Goal: Check status: Check status

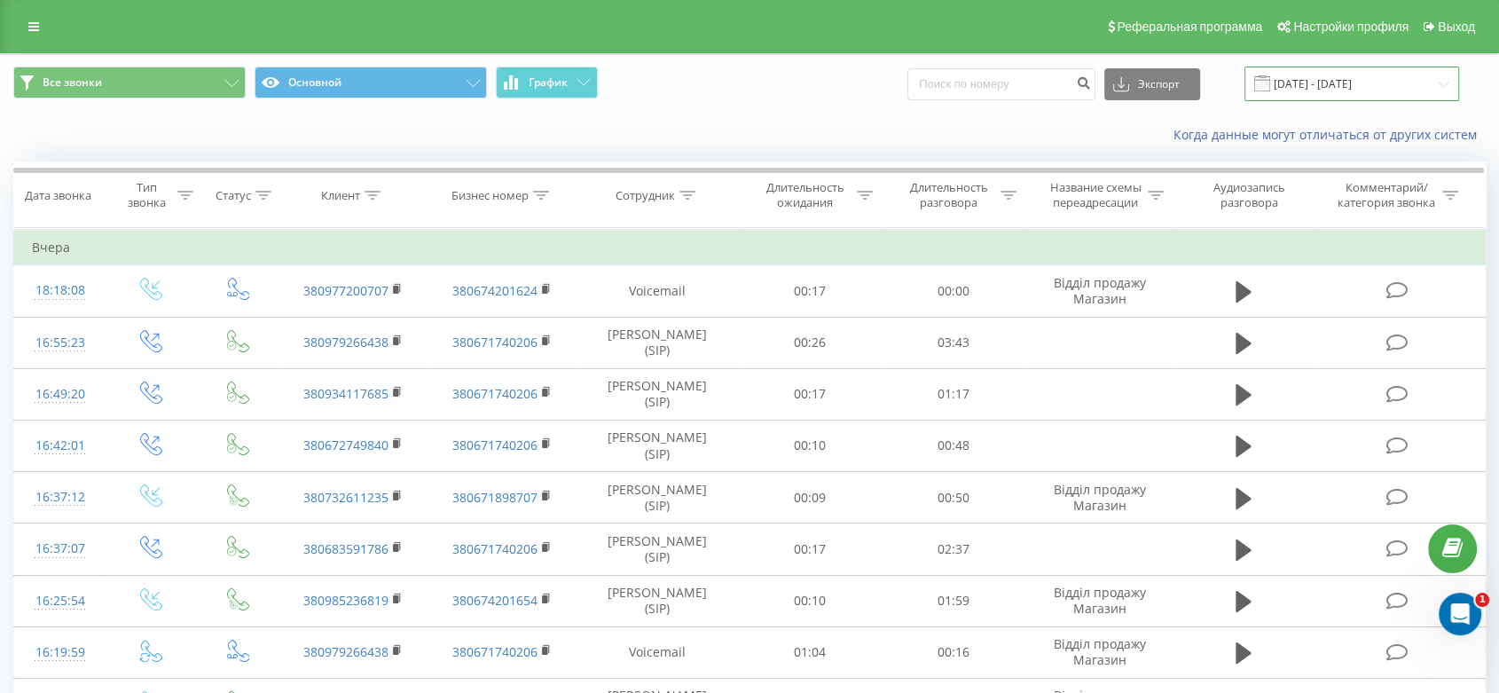
click at [1326, 81] on input "[DATE] - [DATE]" at bounding box center [1351, 84] width 215 height 35
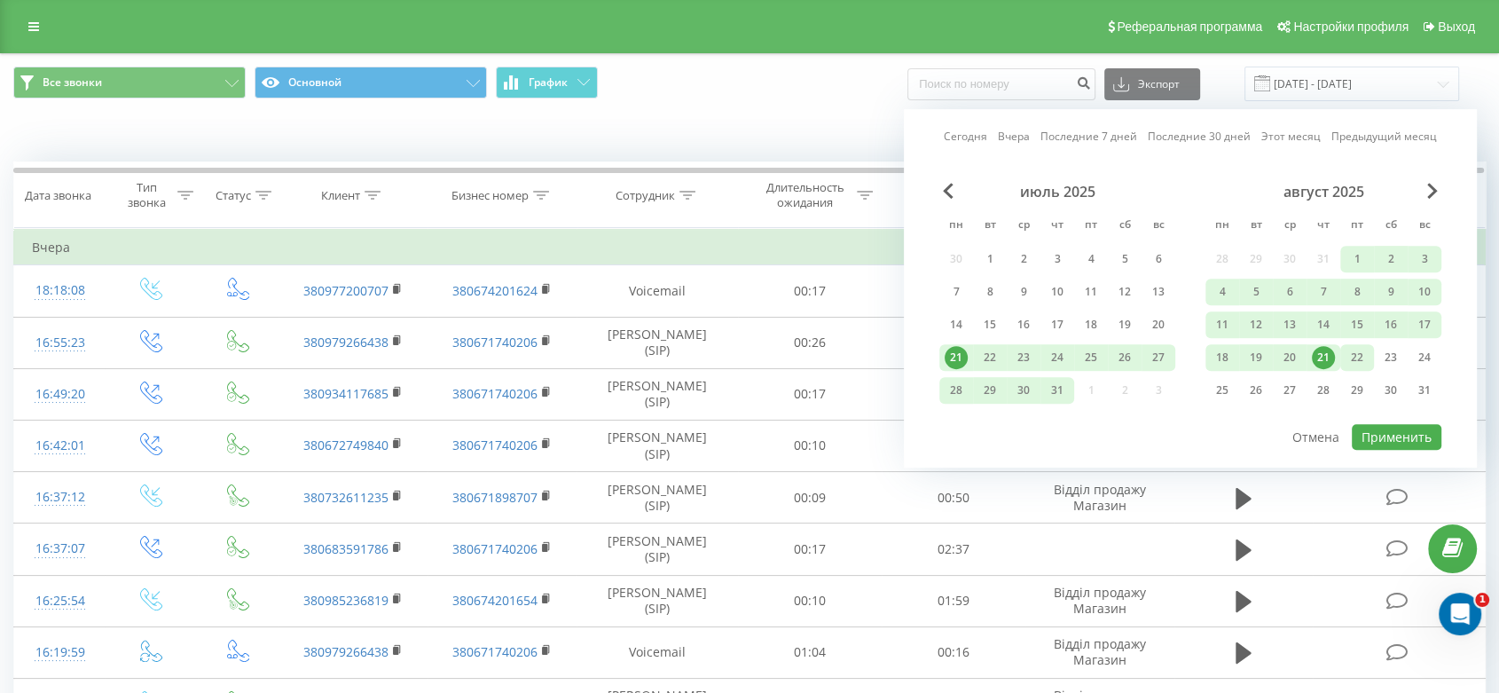
click at [1352, 353] on div "22" at bounding box center [1356, 357] width 23 height 23
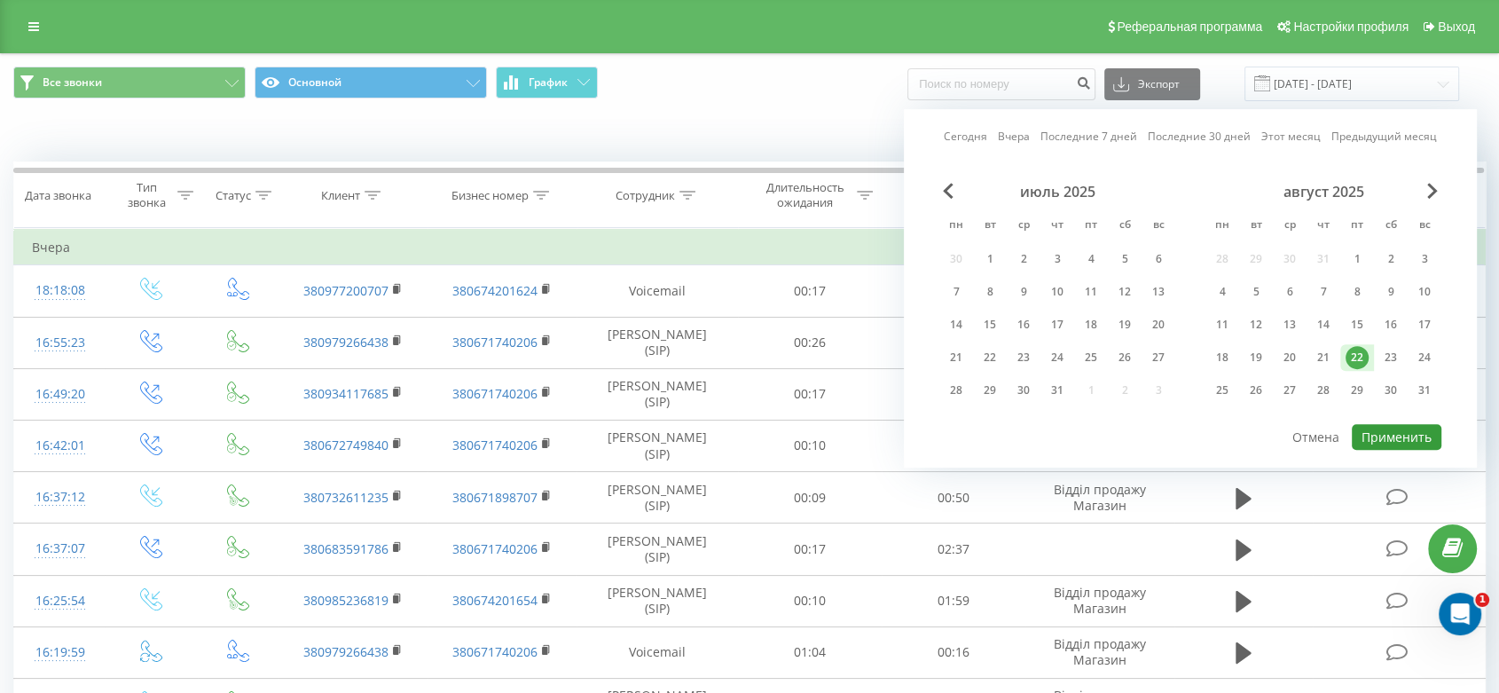
click at [1380, 425] on button "Применить" at bounding box center [1396, 437] width 90 height 26
type input "22.08.2025 - 22.08.2025"
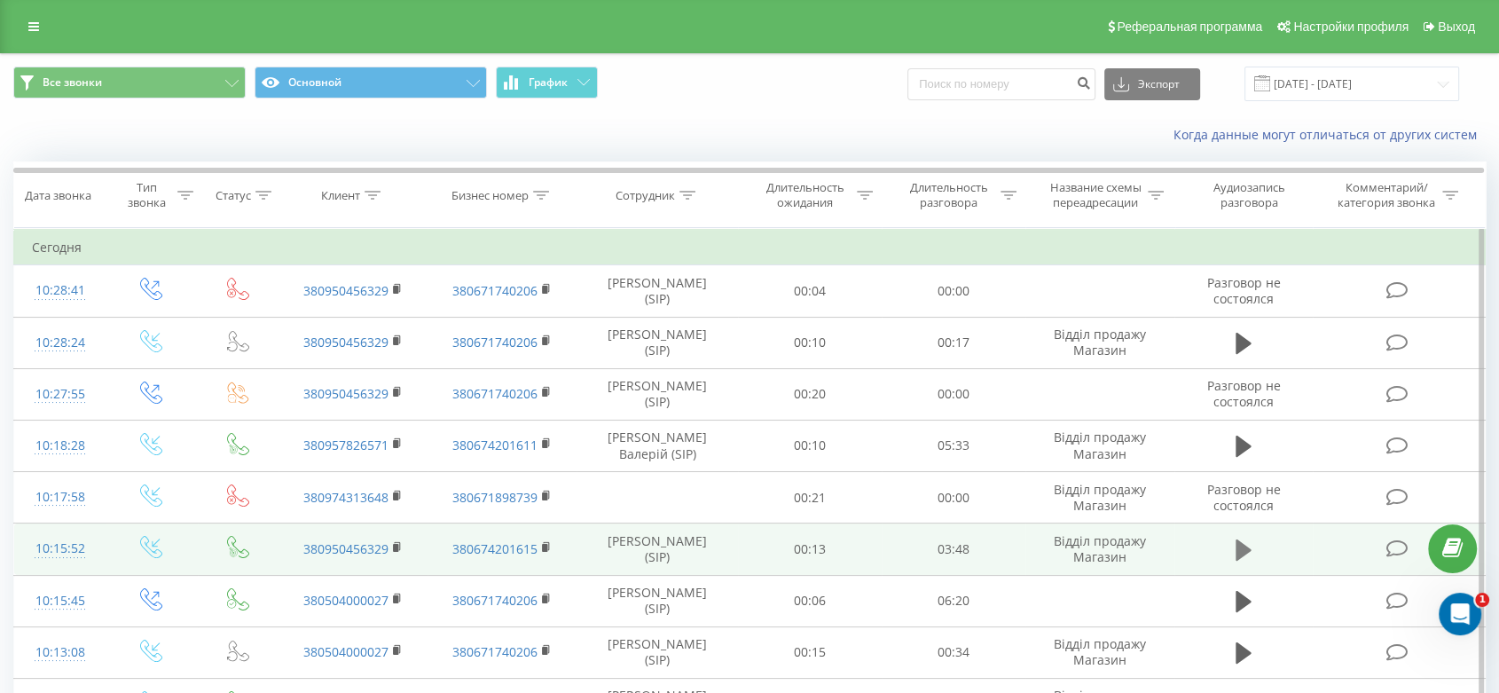
click at [1243, 552] on icon at bounding box center [1243, 549] width 16 height 21
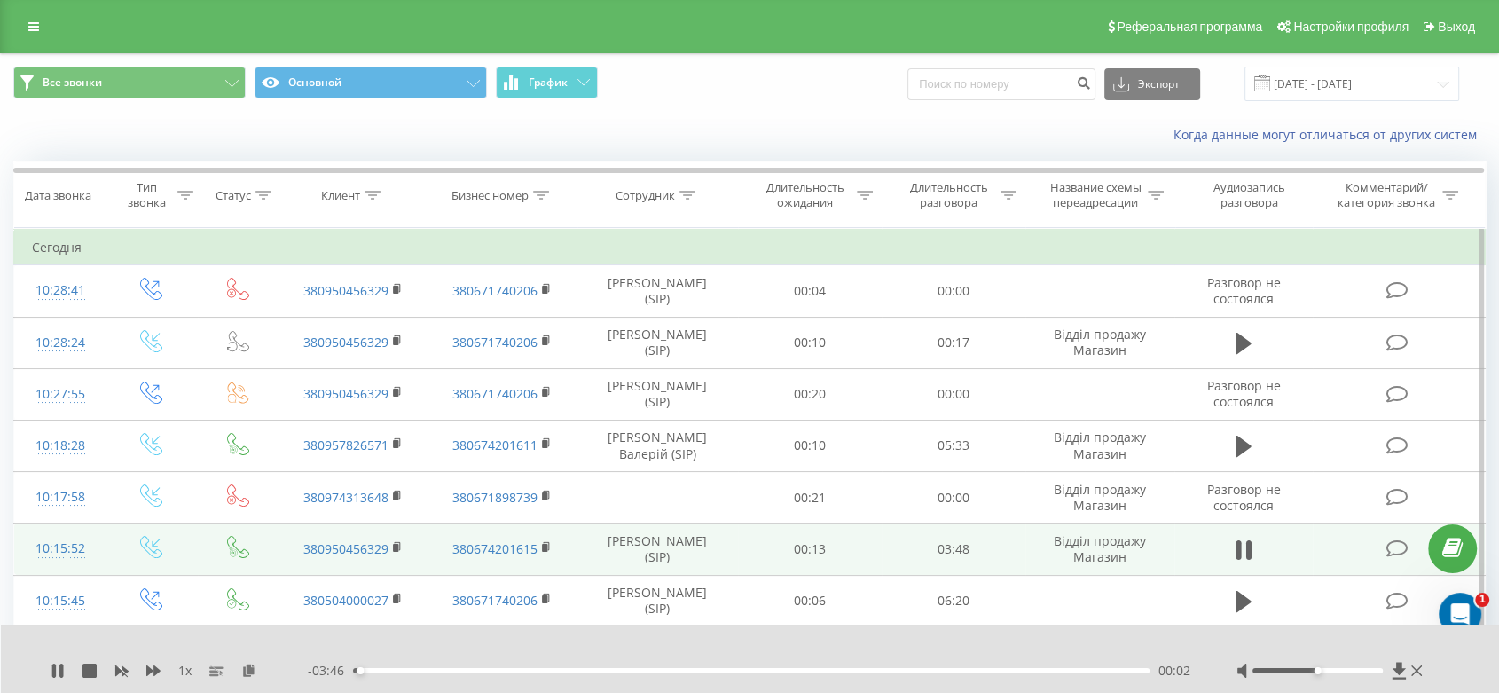
click at [410, 670] on div "00:02" at bounding box center [751, 670] width 796 height 5
click at [457, 669] on div "00:29" at bounding box center [751, 670] width 796 height 5
click at [1414, 666] on icon at bounding box center [1416, 670] width 11 height 14
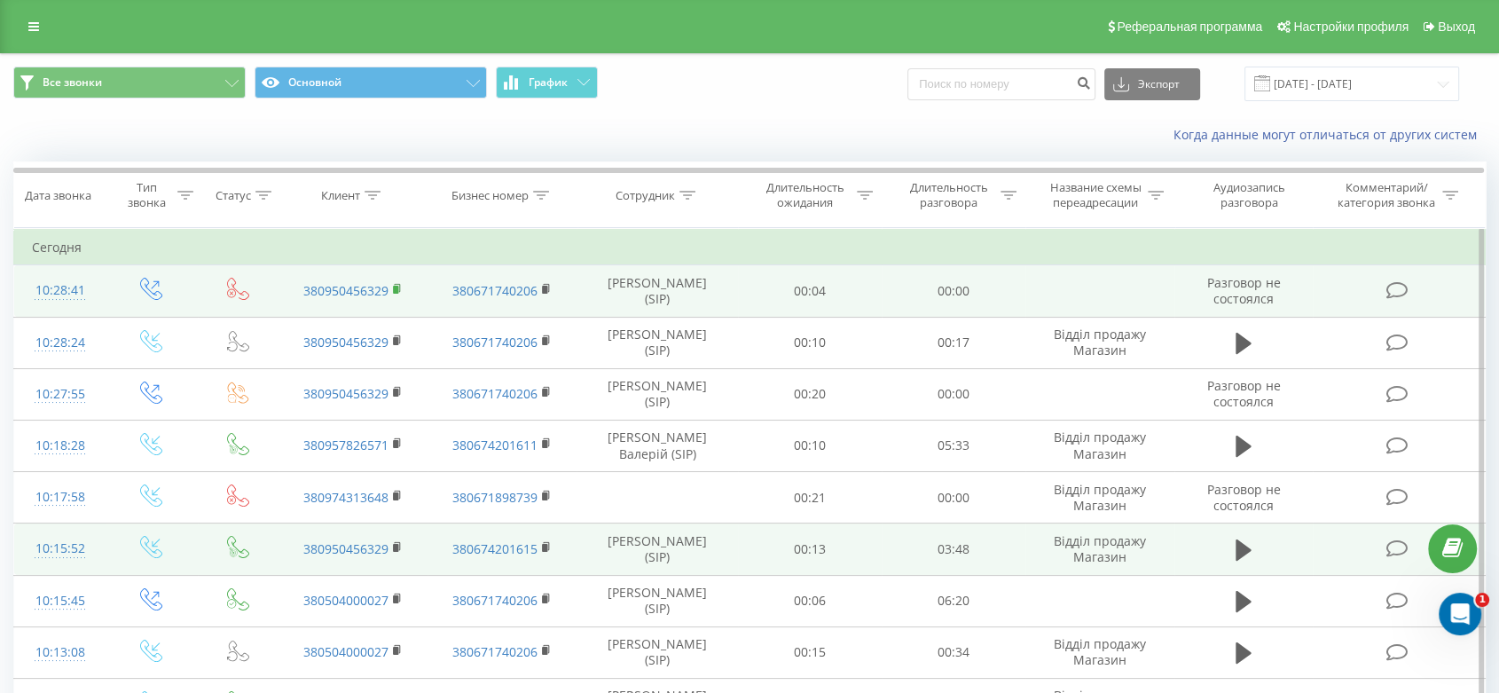
click at [394, 287] on rect at bounding box center [395, 290] width 5 height 8
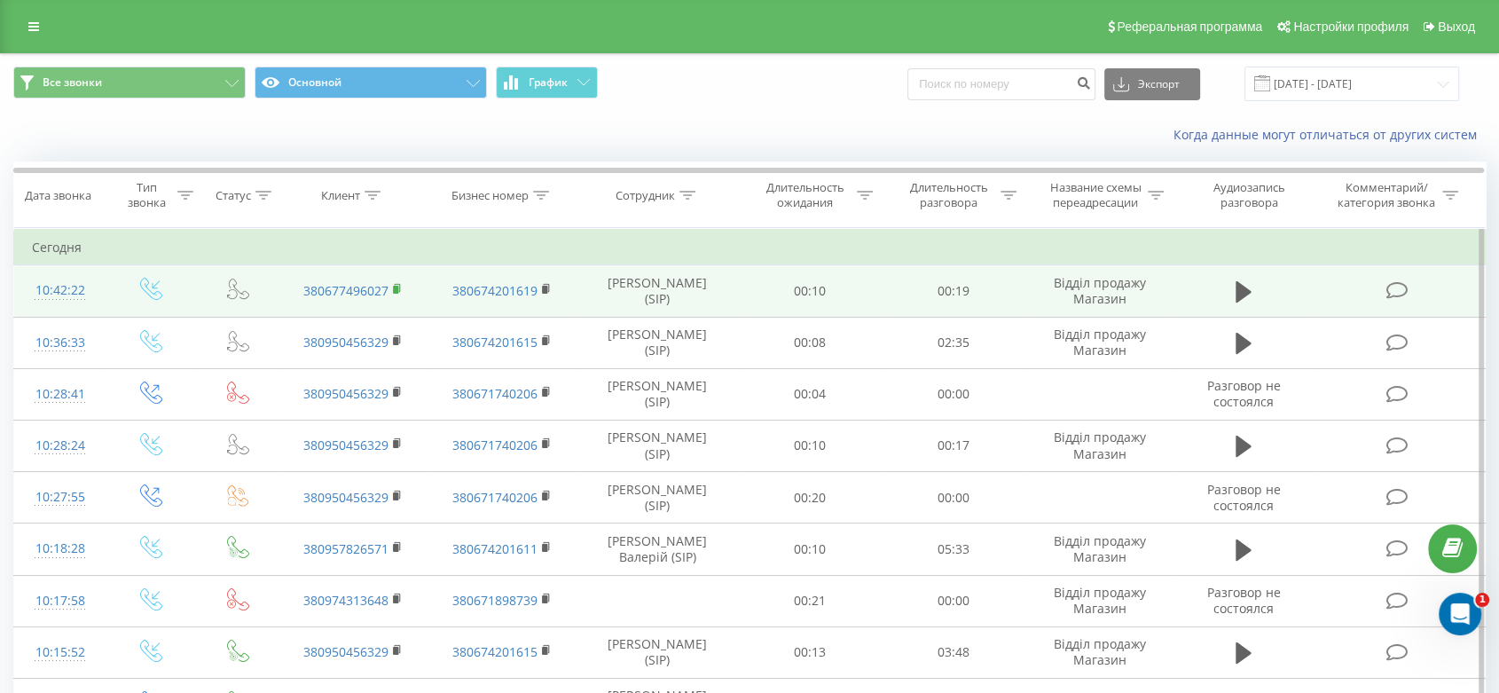
click at [395, 290] on rect at bounding box center [395, 290] width 5 height 8
